Goal: Transaction & Acquisition: Book appointment/travel/reservation

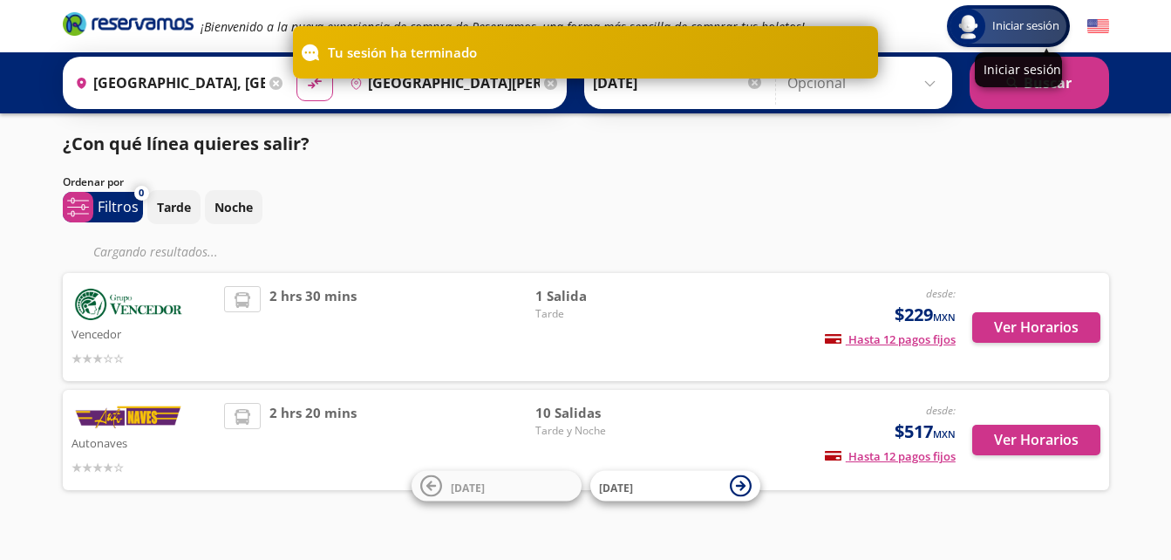
click at [1021, 24] on span "Iniciar sesión" at bounding box center [1025, 25] width 81 height 17
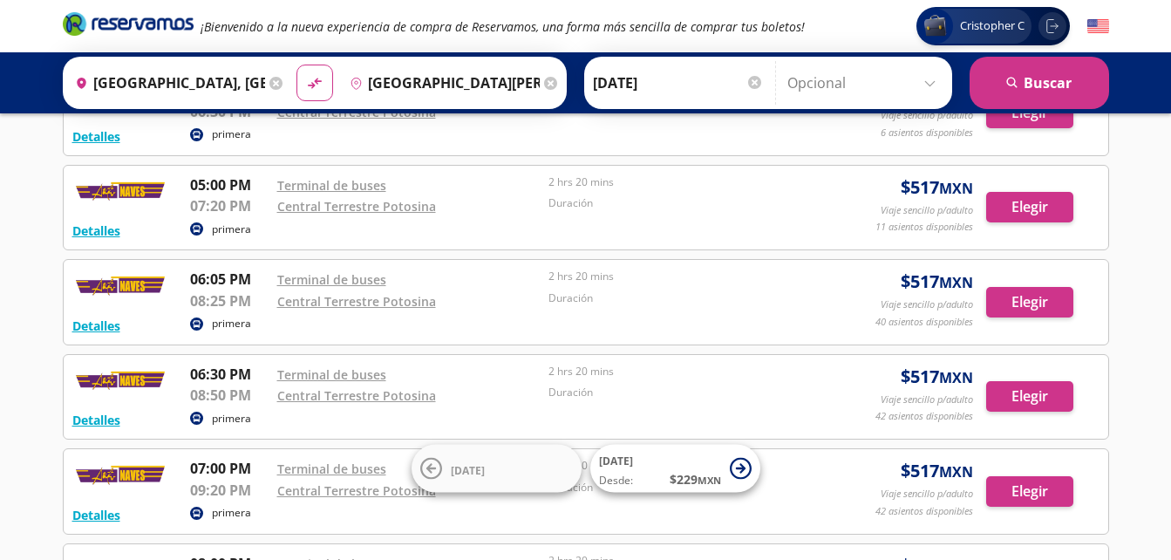
scroll to position [139, 0]
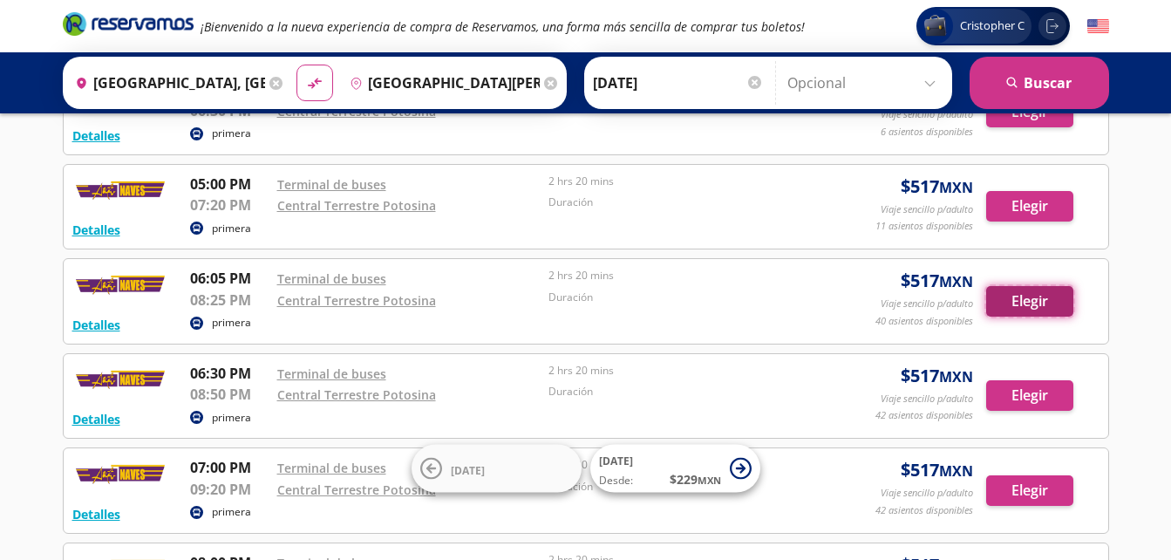
click at [1005, 293] on button "Elegir" at bounding box center [1029, 301] width 87 height 31
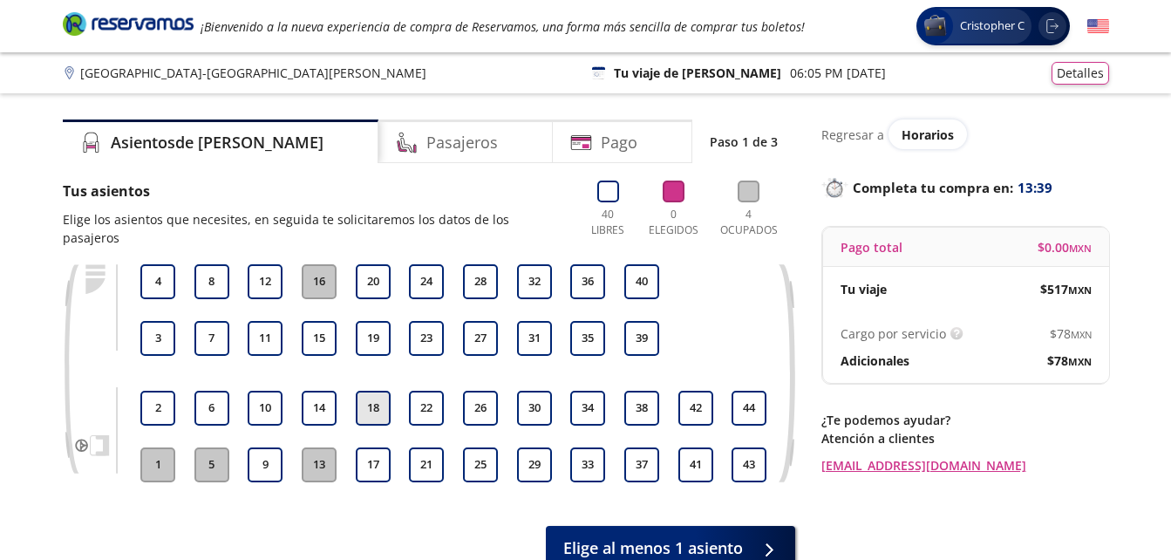
click at [381, 391] on button "18" at bounding box center [373, 408] width 35 height 35
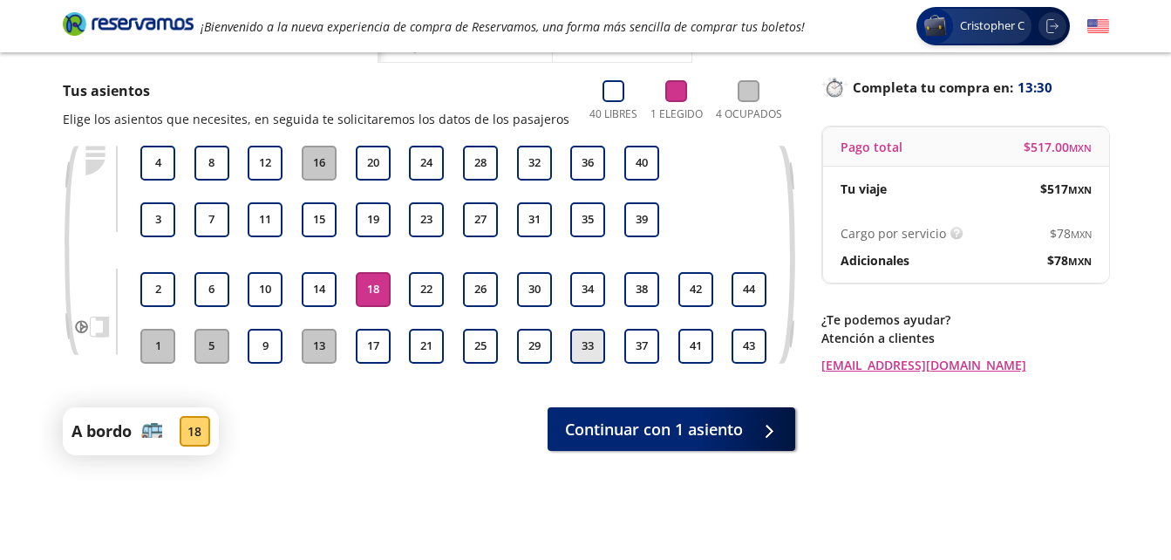
scroll to position [99, 0]
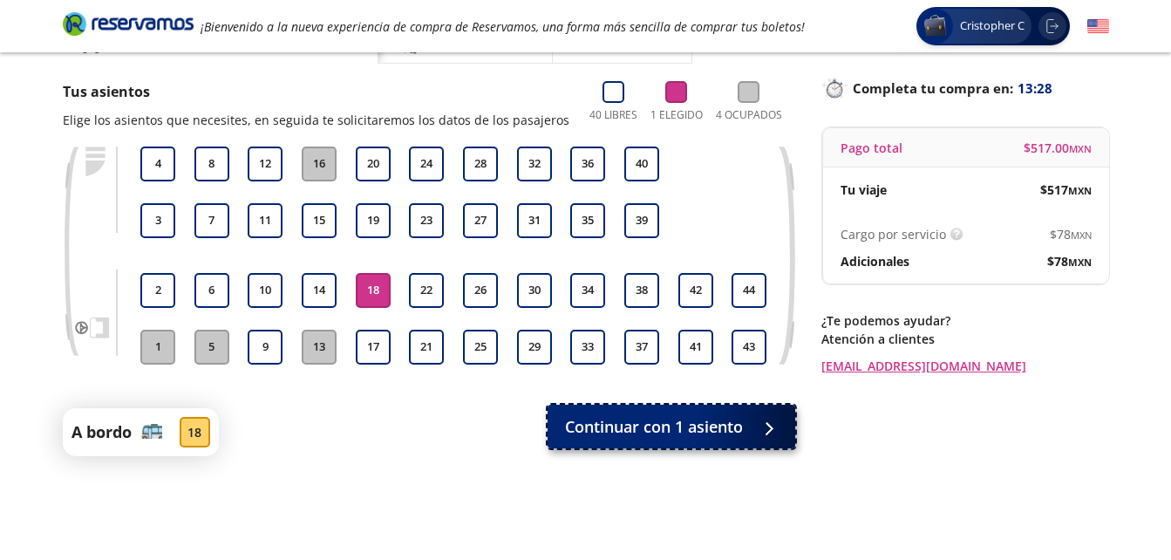
click at [690, 435] on span "Continuar con 1 asiento" at bounding box center [654, 427] width 178 height 24
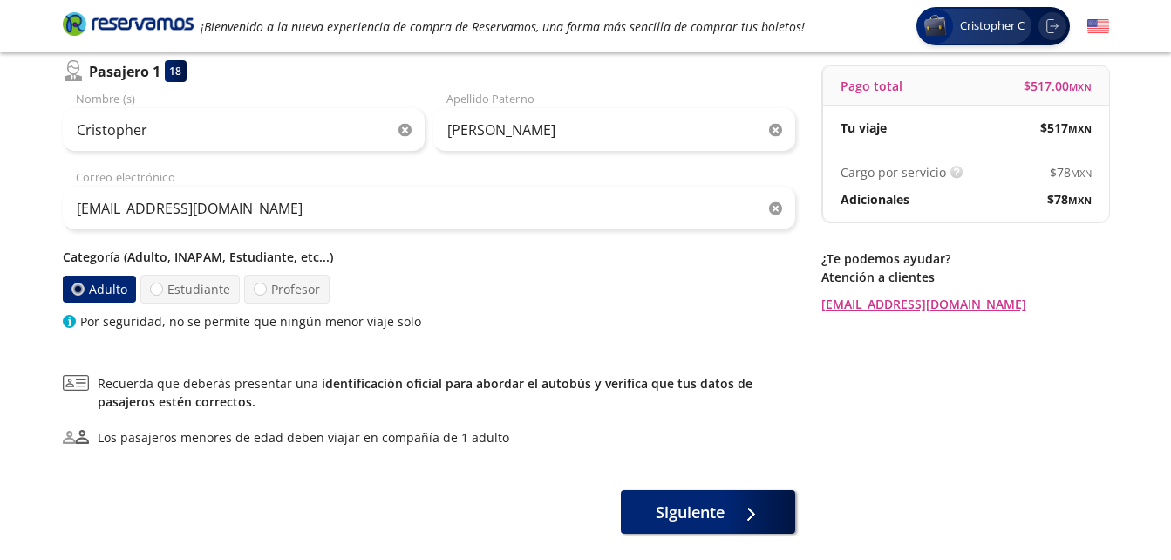
scroll to position [162, 0]
click at [163, 289] on label "Estudiante" at bounding box center [189, 288] width 99 height 29
click at [162, 289] on input "Estudiante" at bounding box center [156, 287] width 11 height 11
radio input "true"
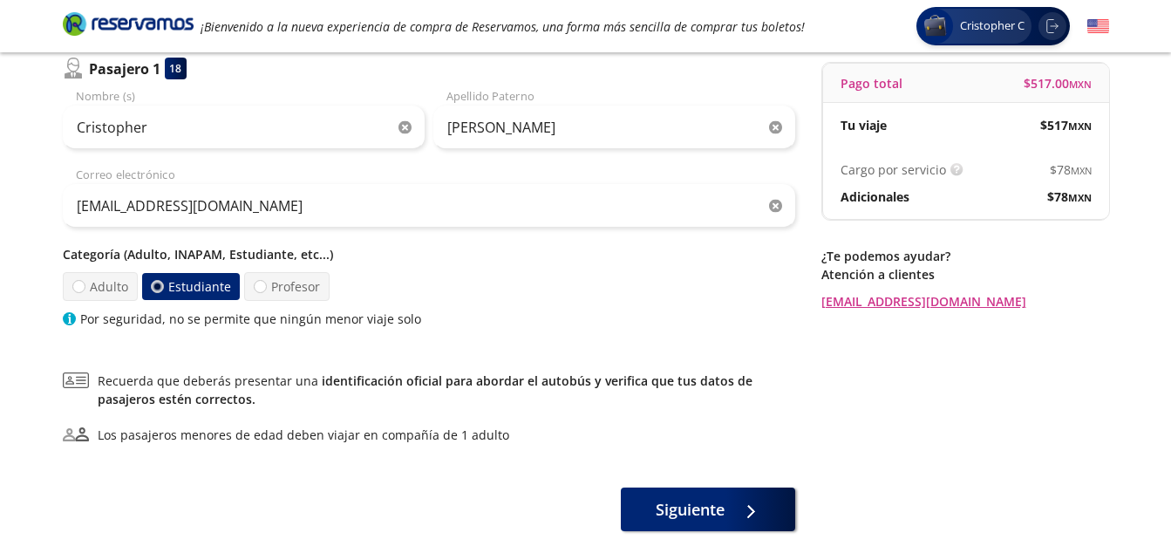
scroll to position [163, 0]
click at [92, 293] on label "Adulto" at bounding box center [100, 287] width 76 height 29
click at [84, 293] on input "Adulto" at bounding box center [77, 287] width 11 height 11
radio input "true"
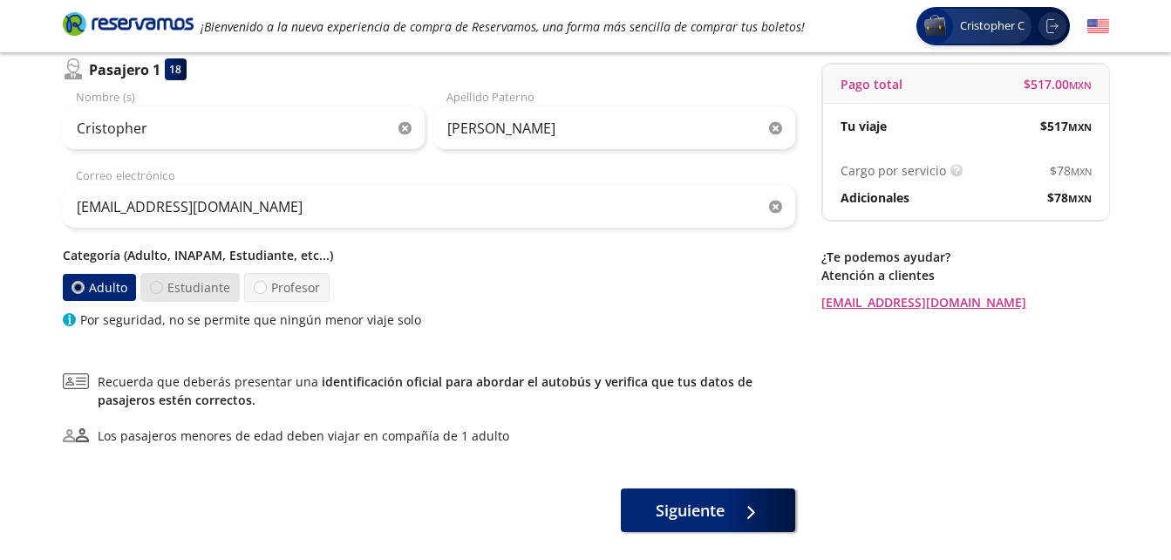
click at [153, 287] on div at bounding box center [155, 287] width 13 height 13
click at [153, 287] on input "Estudiante" at bounding box center [155, 287] width 11 height 11
radio input "true"
radio input "false"
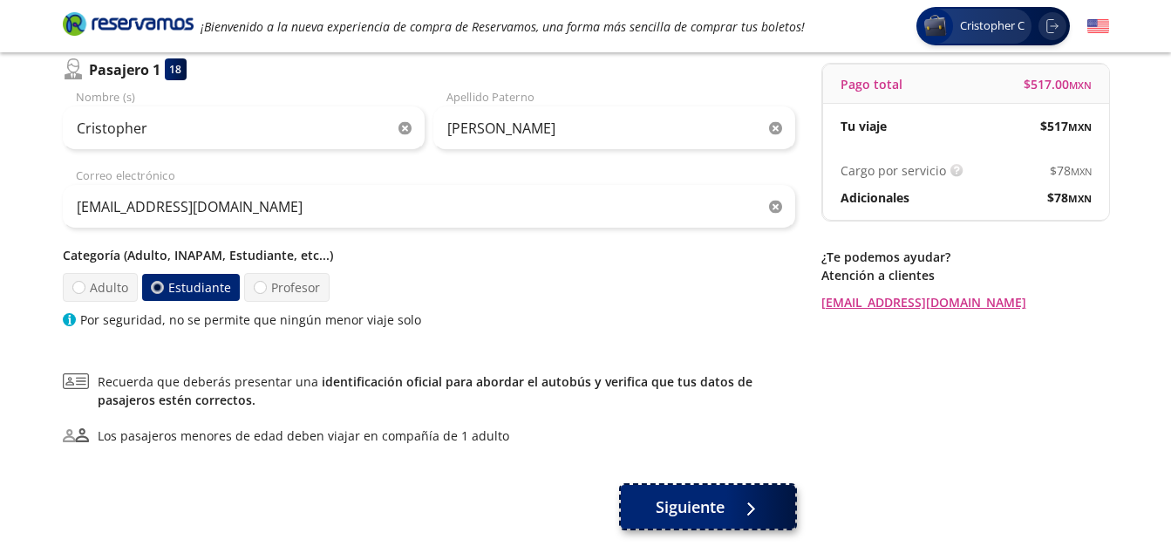
click at [661, 502] on span "Siguiente" at bounding box center [689, 507] width 69 height 24
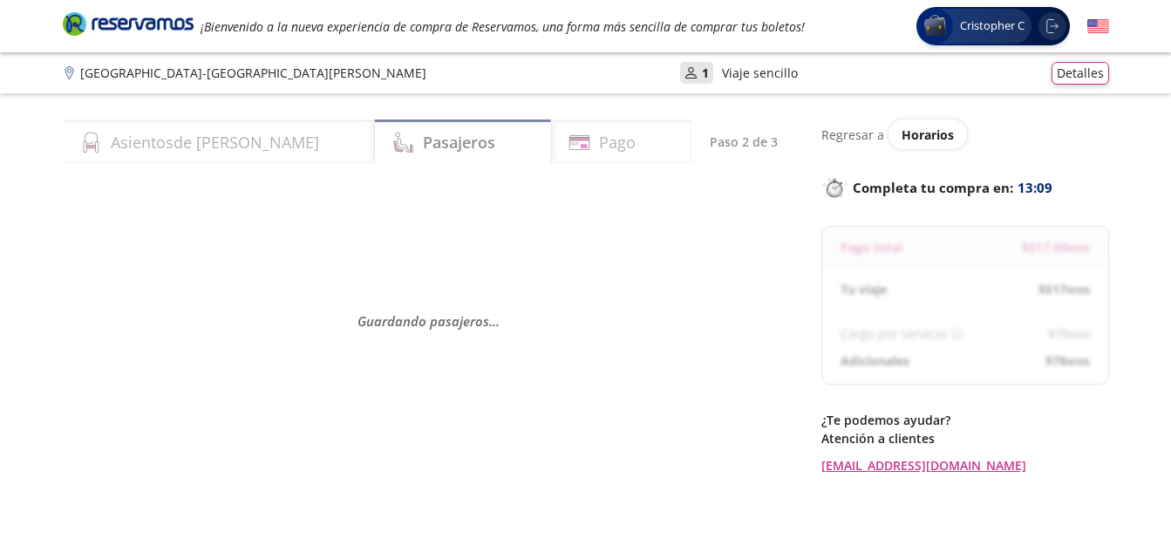
scroll to position [98, 0]
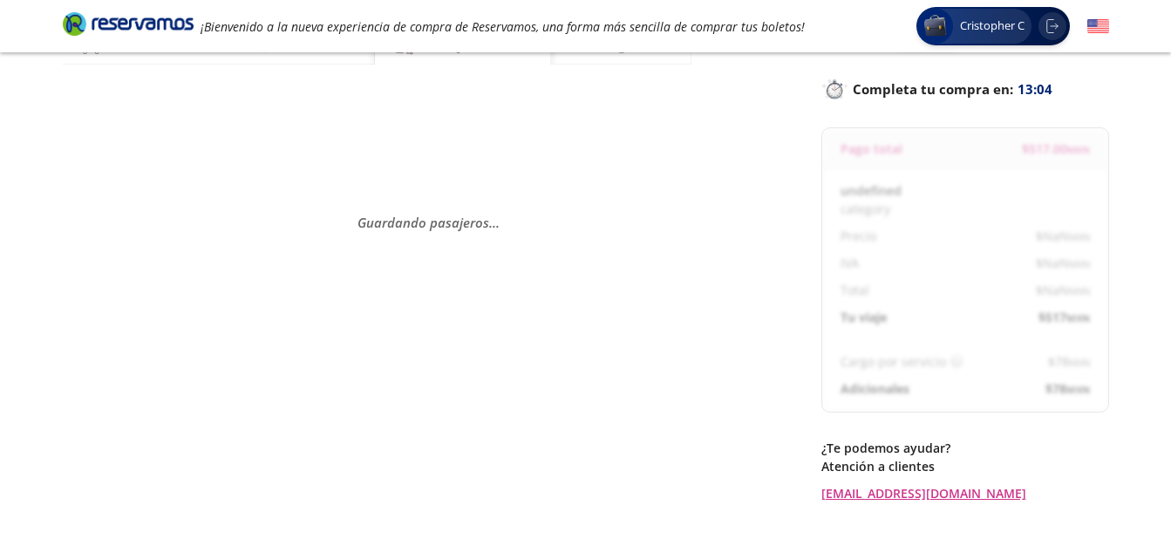
select select "MX"
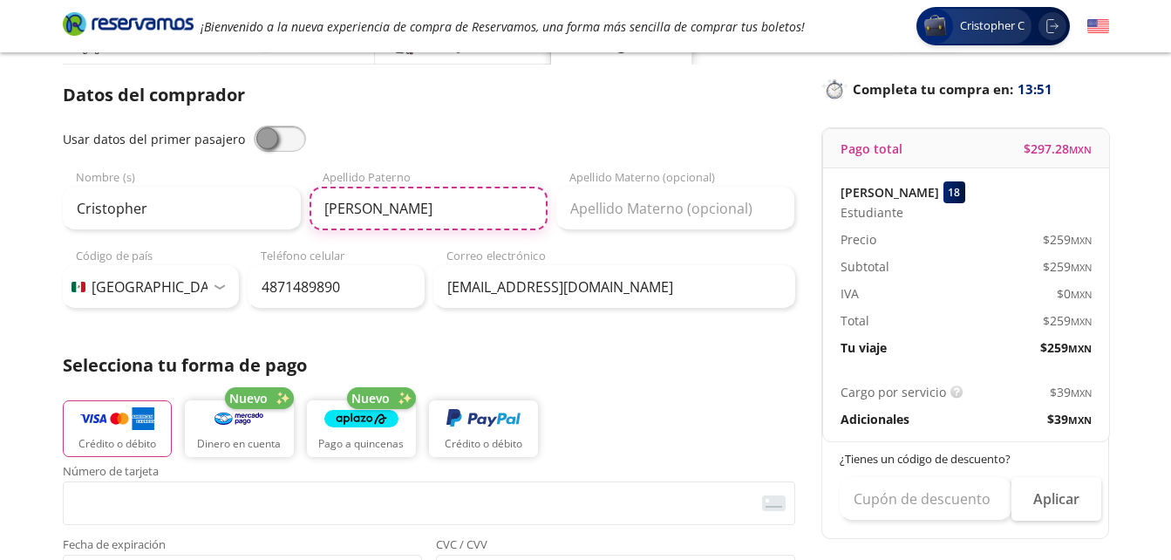
click at [454, 207] on input "[PERSON_NAME]" at bounding box center [428, 209] width 238 height 44
type input "Cura"
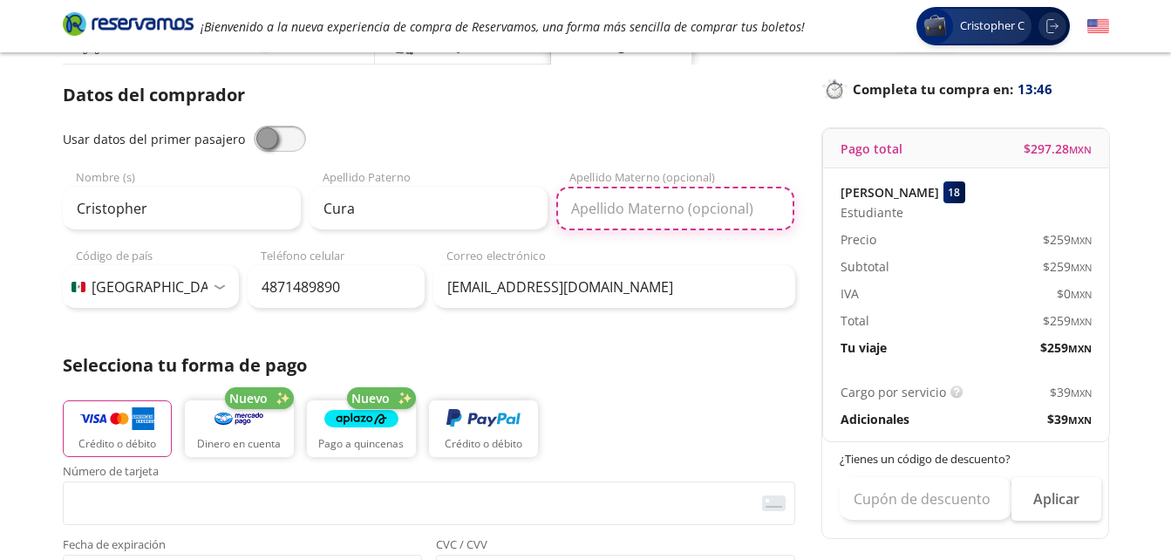
click at [582, 216] on input "Apellido Materno (opcional)" at bounding box center [675, 209] width 238 height 44
type input "[PERSON_NAME]"
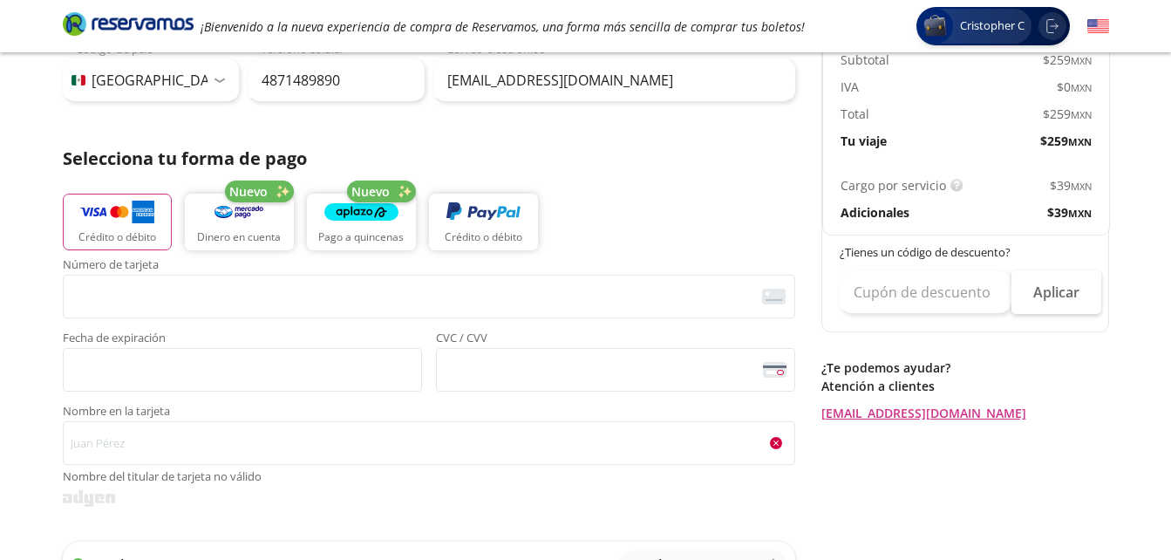
scroll to position [307, 0]
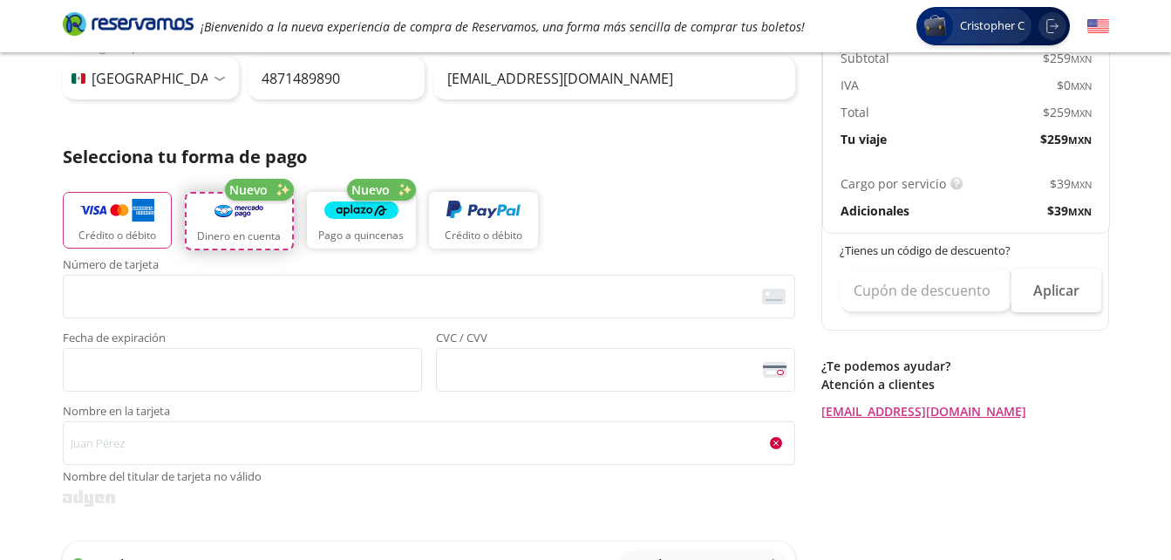
click at [262, 211] on img "button" at bounding box center [239, 211] width 65 height 26
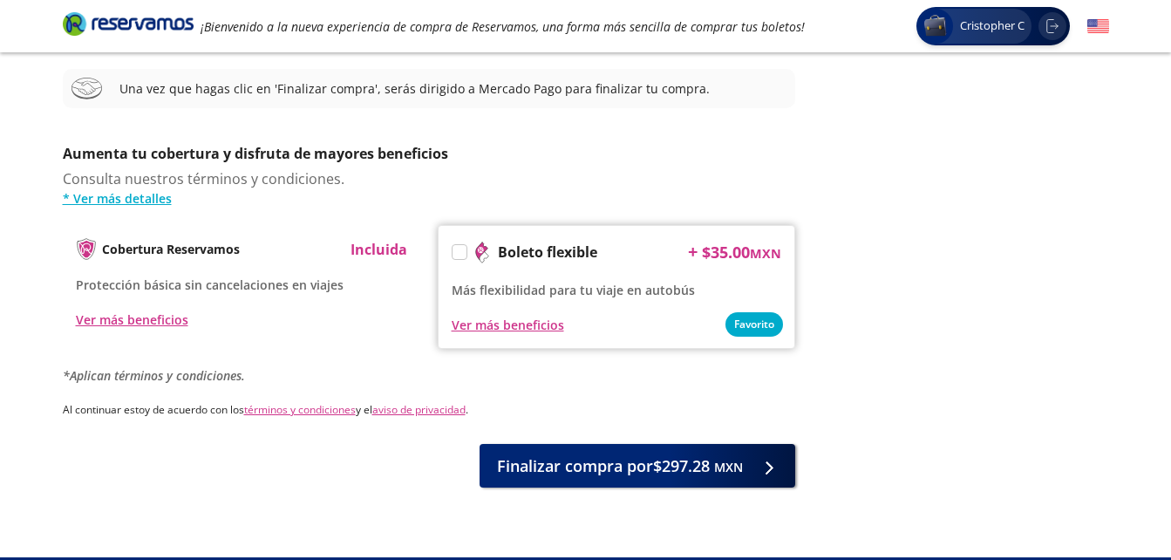
scroll to position [682, 0]
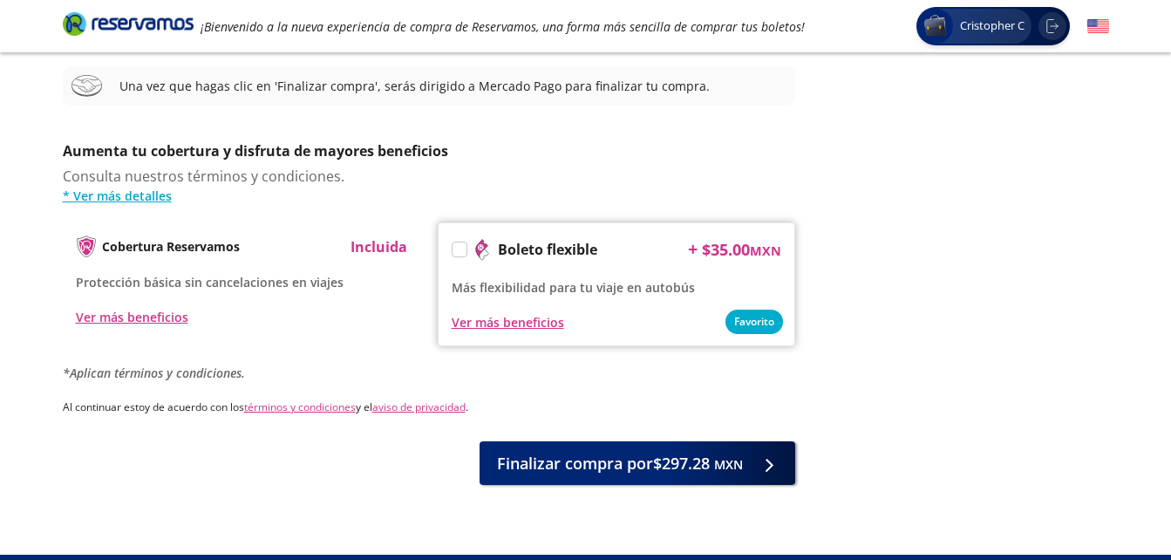
click at [309, 248] on div "Cobertura Reservamos Incluida" at bounding box center [241, 246] width 331 height 22
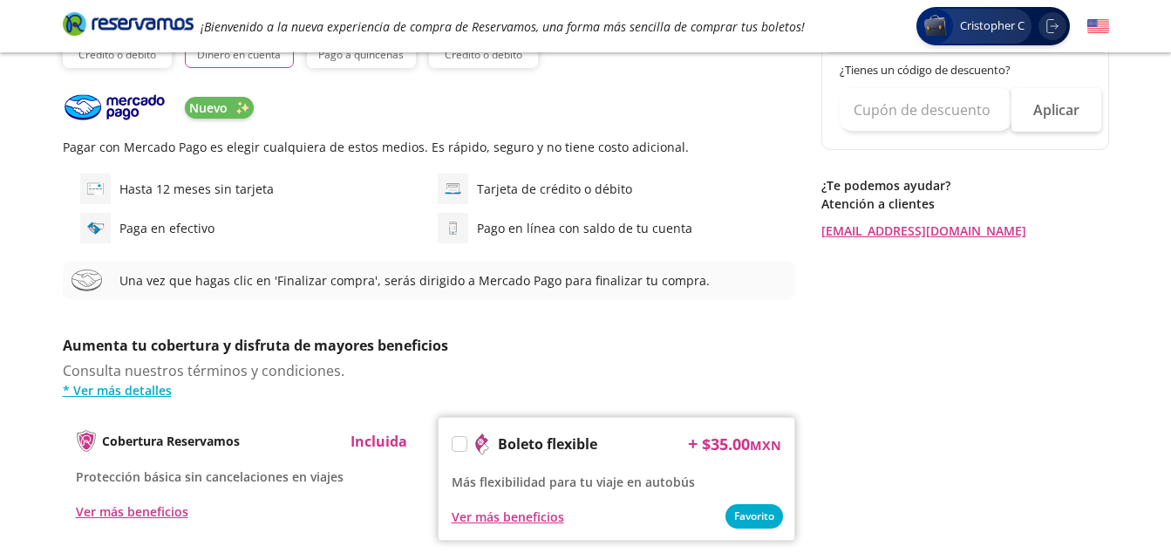
scroll to position [720, 0]
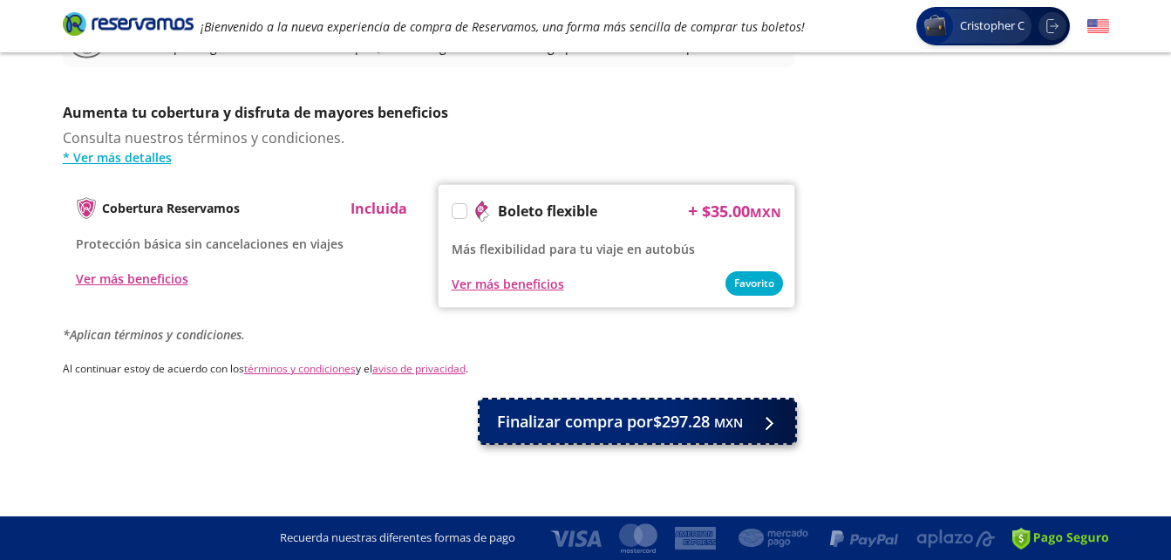
click at [594, 430] on span "Finalizar compra por $297.28 MXN" at bounding box center [620, 422] width 246 height 24
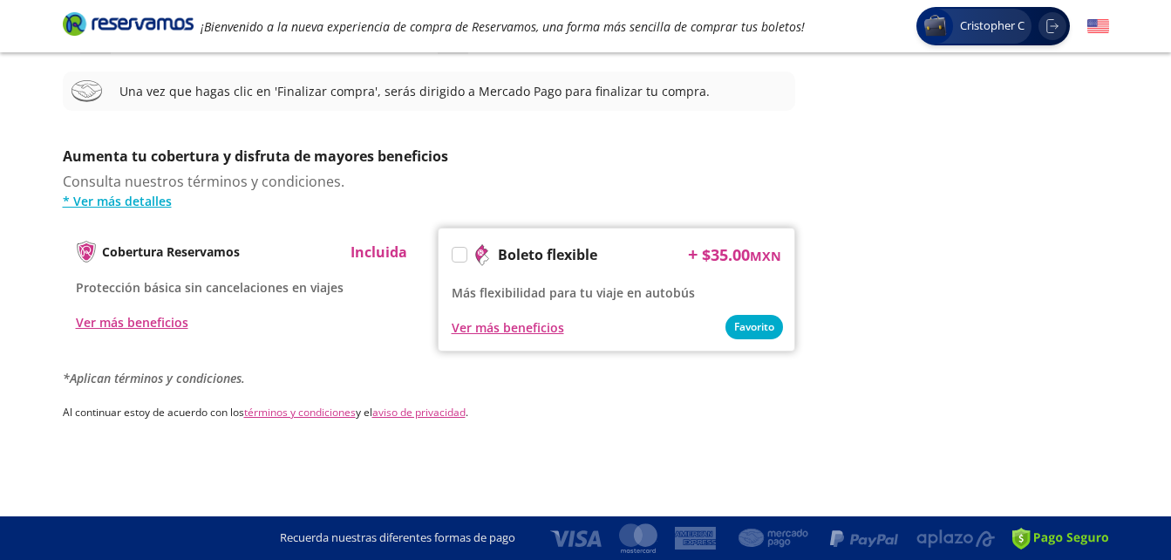
scroll to position [0, 0]
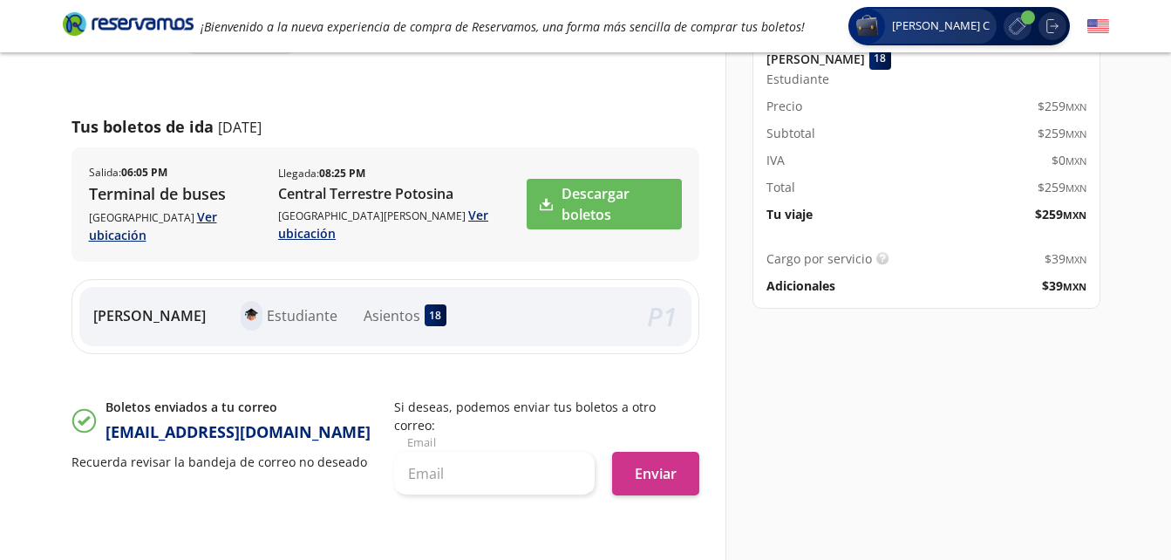
scroll to position [224, 0]
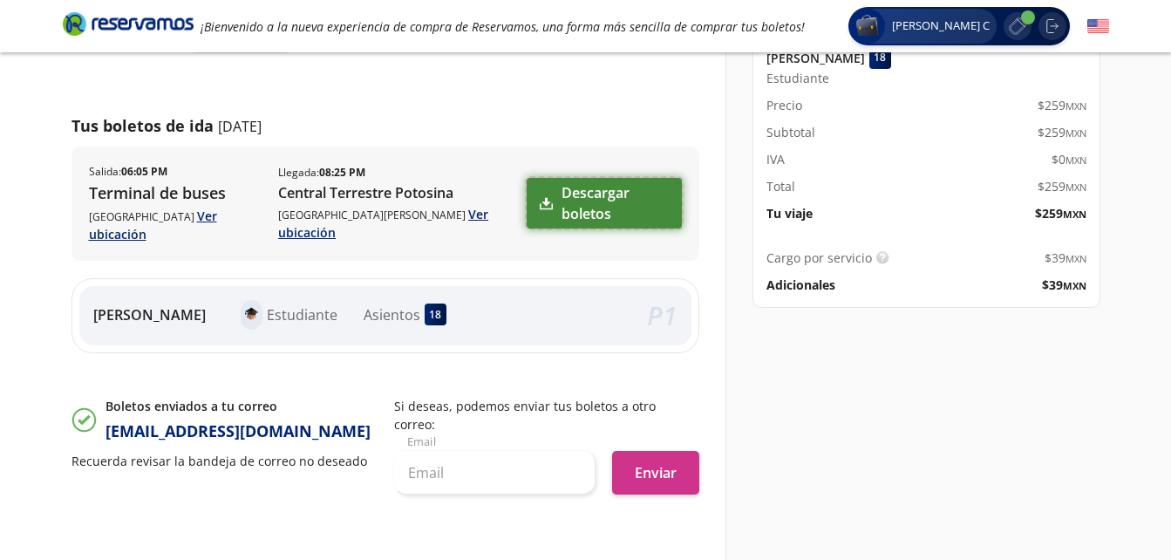
click at [576, 192] on link "Descargar boletos" at bounding box center [603, 203] width 154 height 51
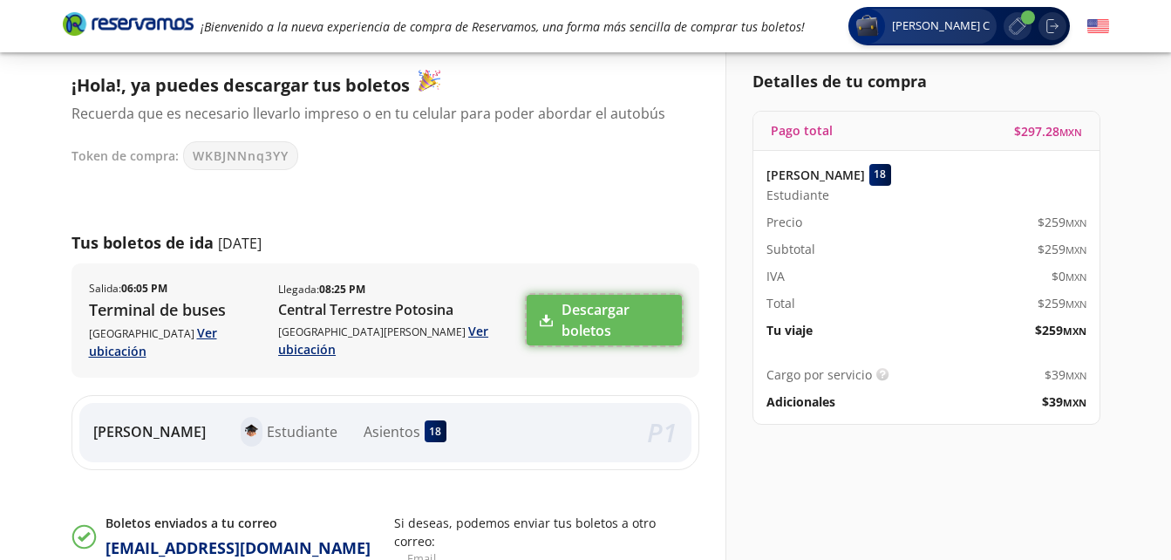
scroll to position [105, 0]
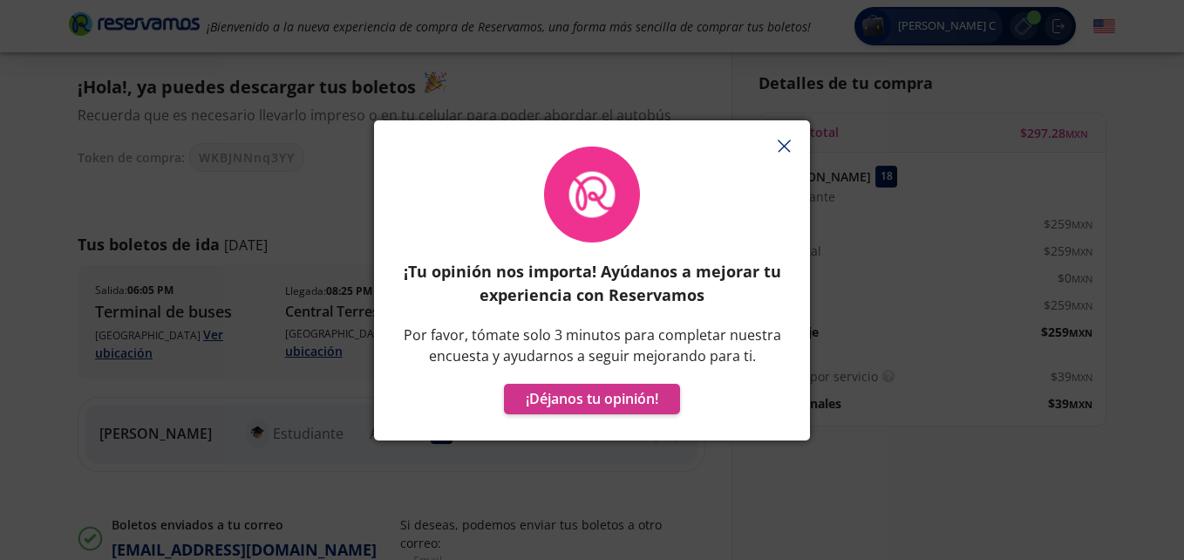
click at [790, 142] on icon "button" at bounding box center [784, 145] width 13 height 13
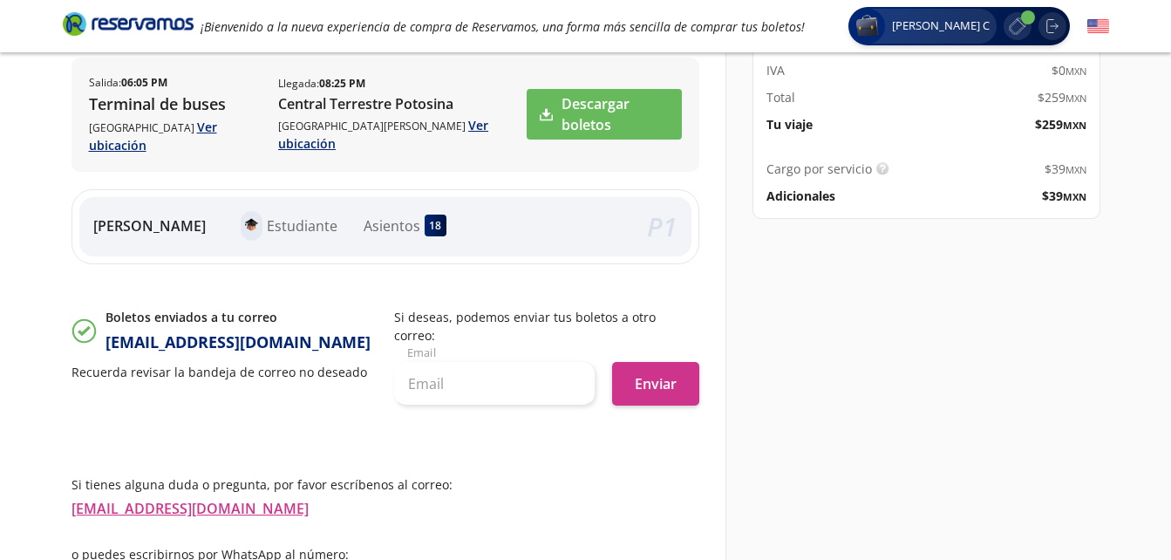
scroll to position [375, 0]
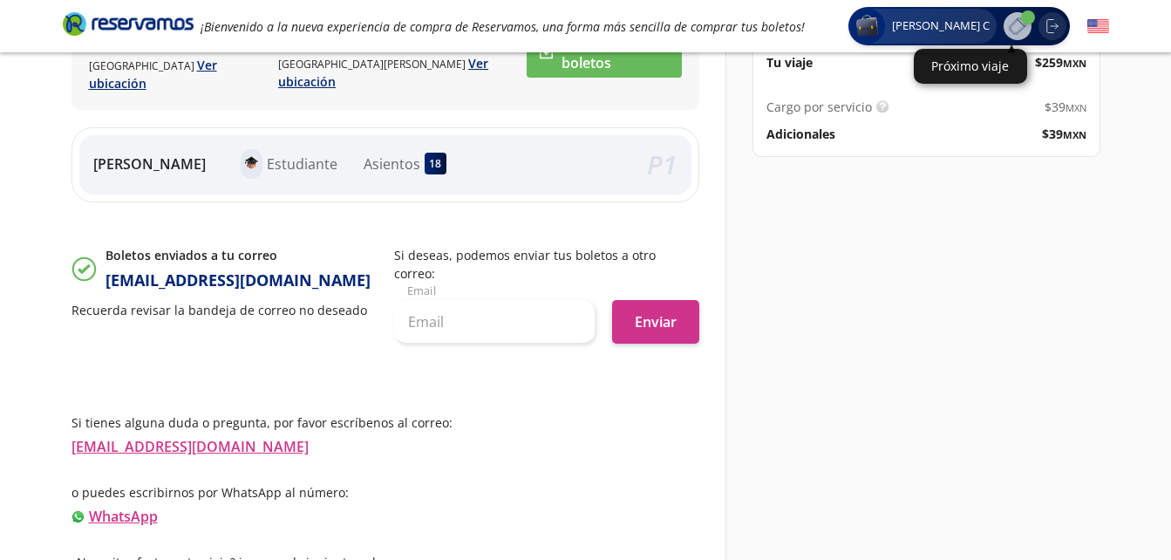
click at [1021, 23] on icon "Próximo viaje" at bounding box center [1017, 25] width 17 height 17
